Goal: Task Accomplishment & Management: Manage account settings

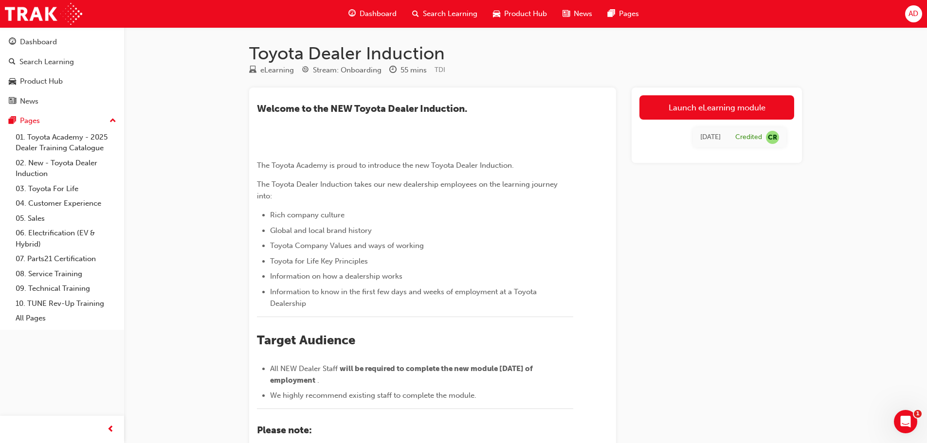
click at [375, 13] on span "Dashboard" at bounding box center [378, 13] width 37 height 11
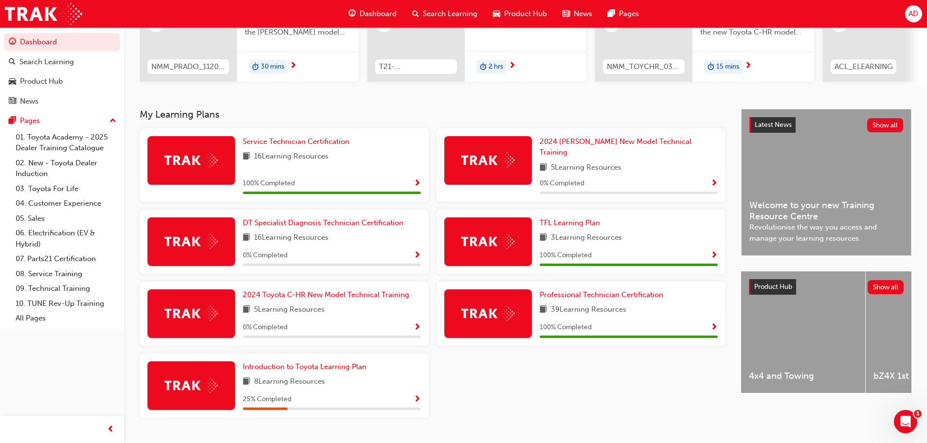
scroll to position [144, 0]
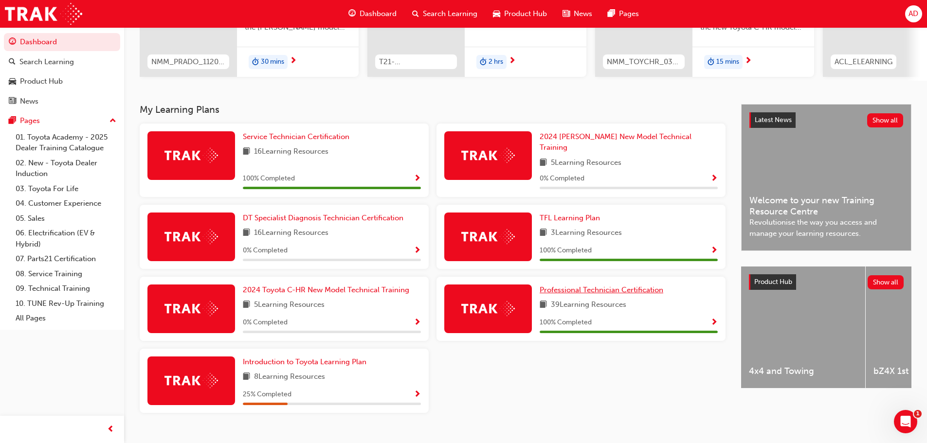
click at [569, 286] on span "Professional Technician Certification" at bounding box center [602, 290] width 124 height 9
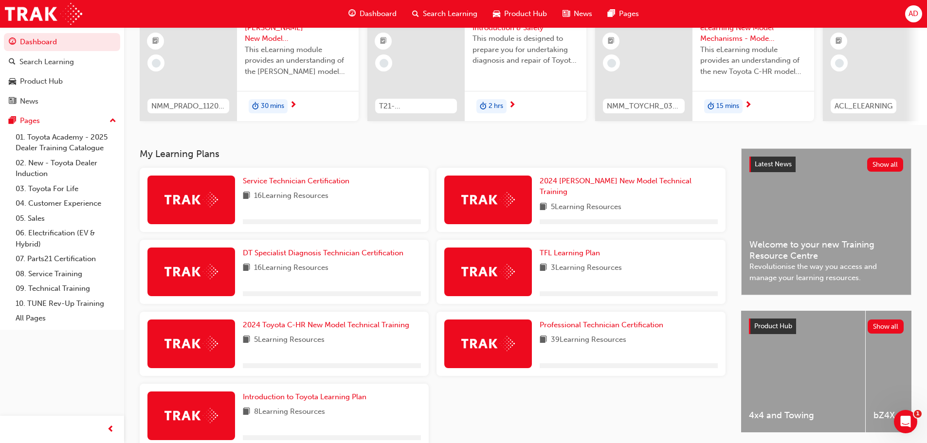
scroll to position [146, 0]
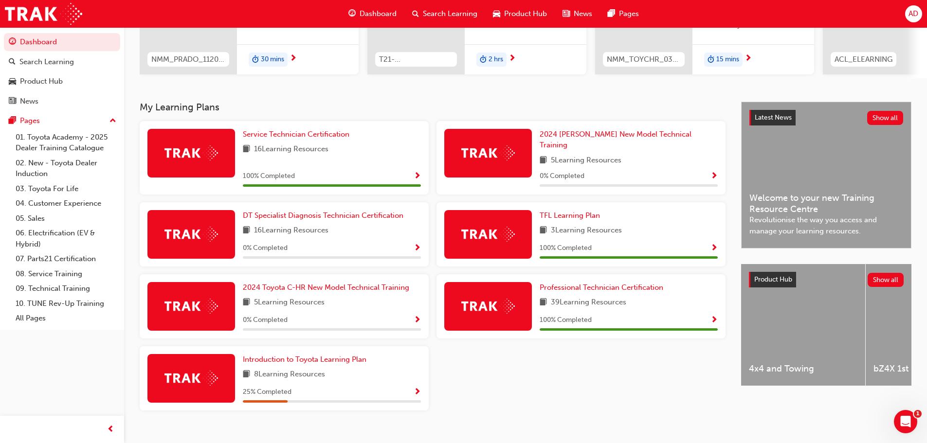
click at [907, 15] on div "AD" at bounding box center [913, 13] width 17 height 17
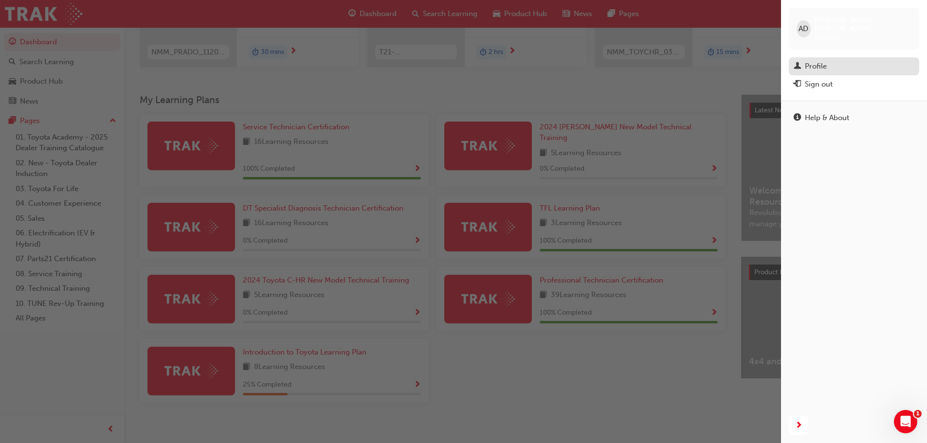
scroll to position [156, 0]
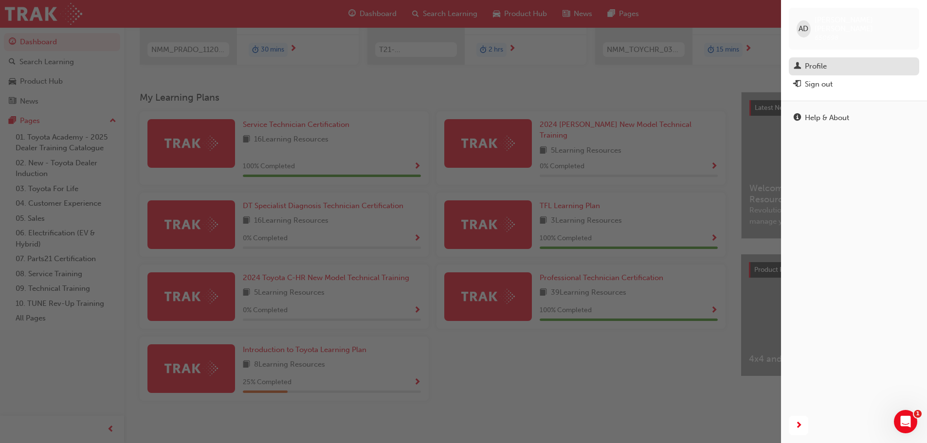
click at [822, 63] on div "Profile" at bounding box center [854, 66] width 121 height 12
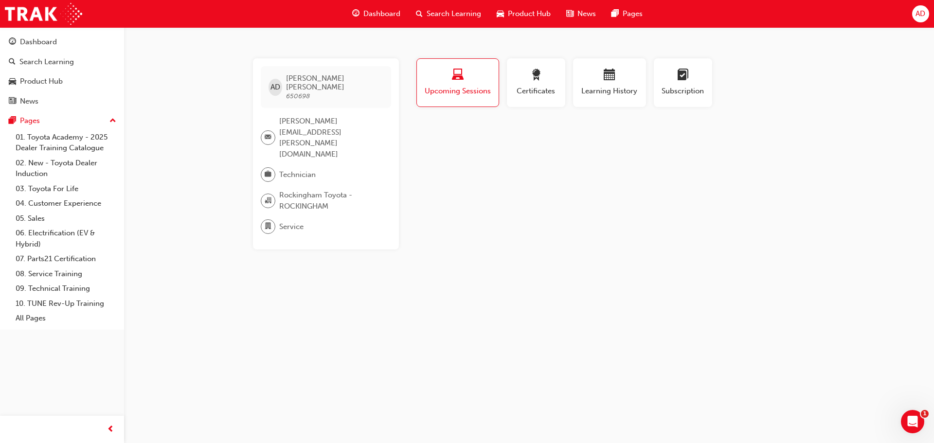
click at [914, 14] on div "AD" at bounding box center [920, 13] width 17 height 17
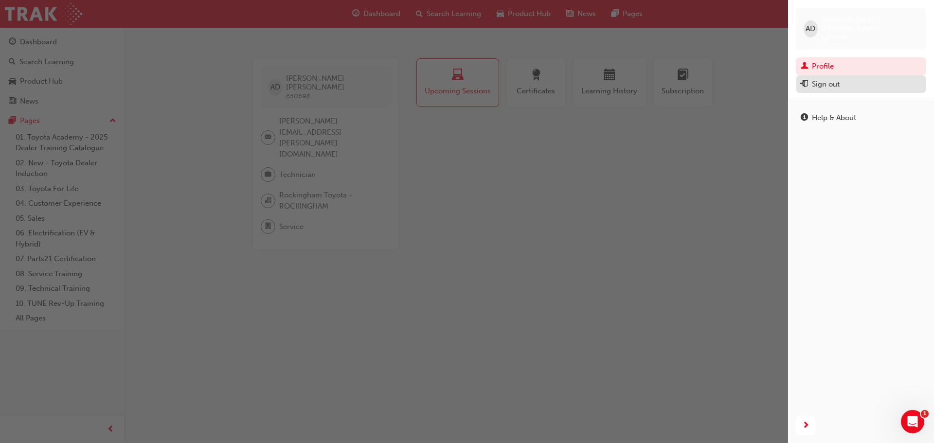
click at [845, 78] on div "Sign out" at bounding box center [861, 84] width 121 height 12
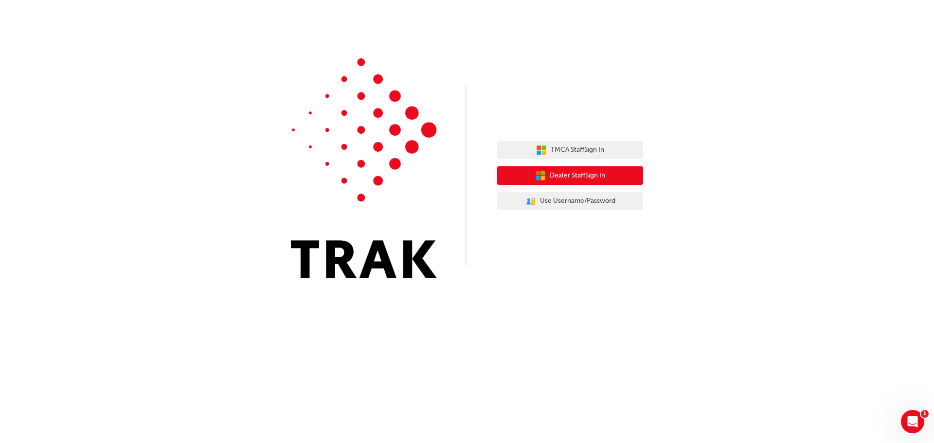
click at [577, 178] on span "Dealer Staff Sign In" at bounding box center [577, 175] width 55 height 11
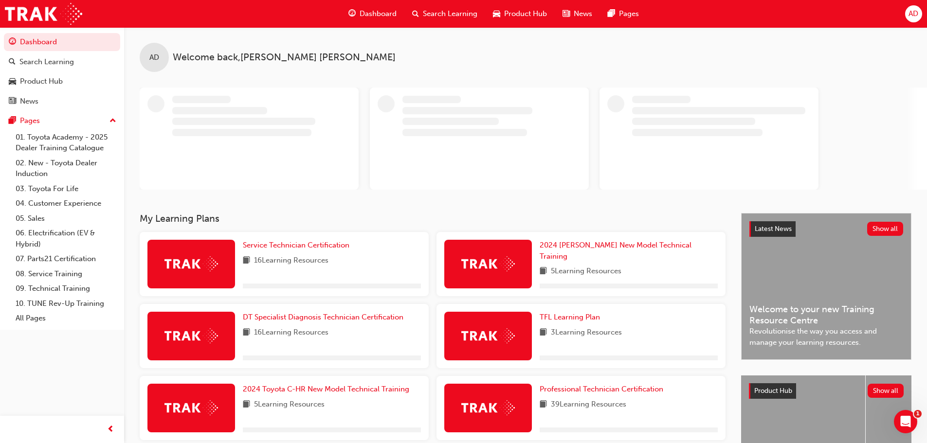
click at [911, 16] on span "AD" at bounding box center [914, 13] width 10 height 11
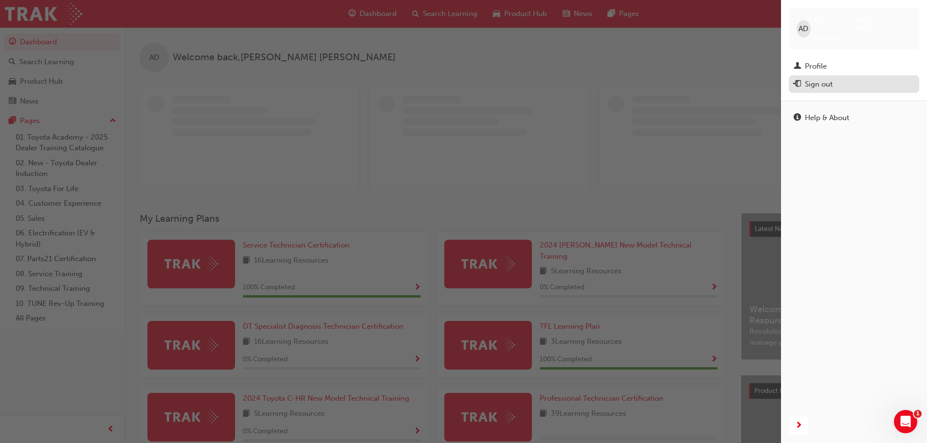
click at [821, 79] on div "Sign out" at bounding box center [819, 84] width 28 height 11
